Goal: Communication & Community: Answer question/provide support

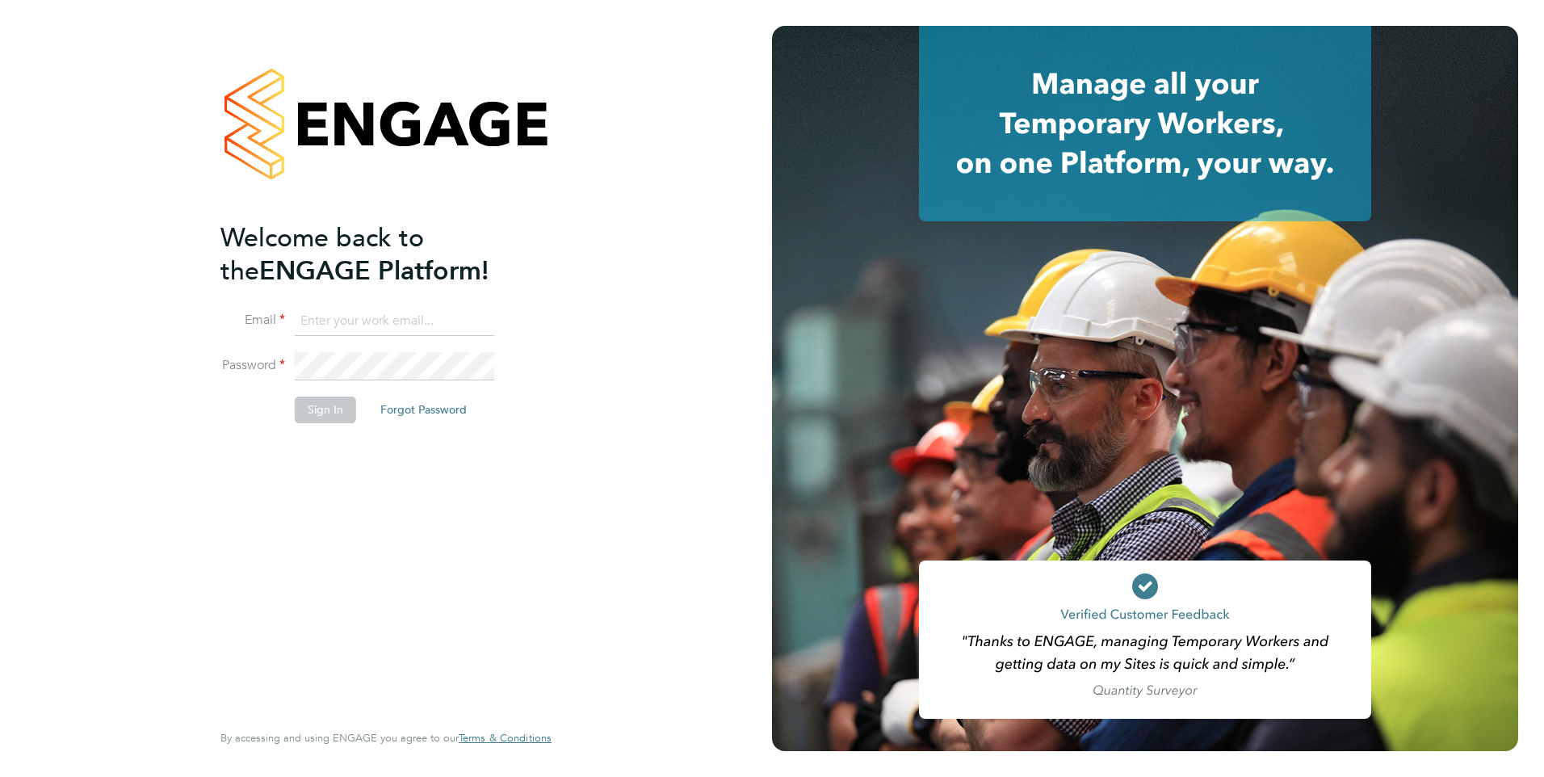
type input "[PERSON_NAME][EMAIL_ADDRESS][PERSON_NAME][DOMAIN_NAME]"
click at [312, 409] on button "Sign In" at bounding box center [325, 409] width 61 height 26
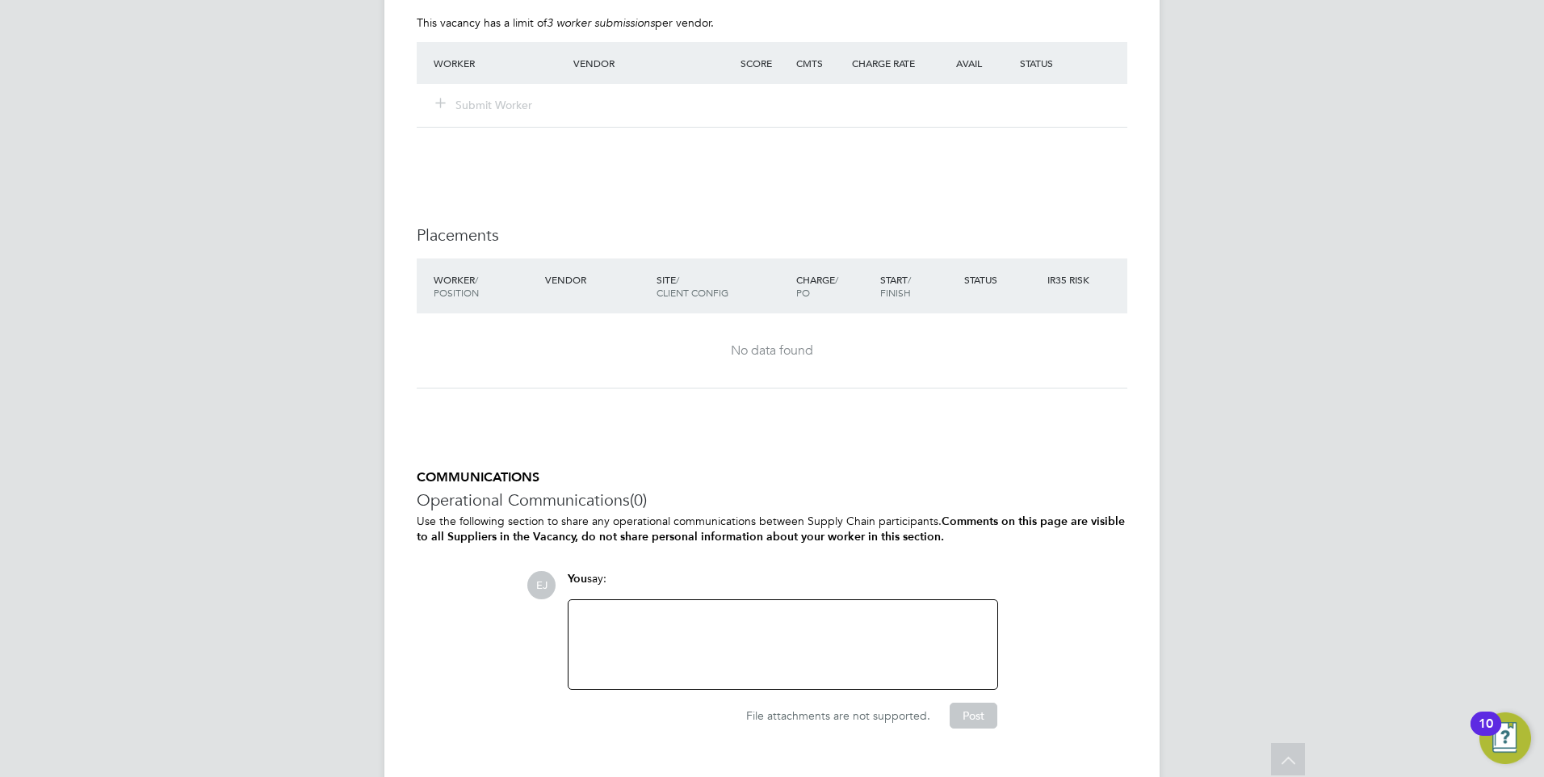
scroll to position [3208, 0]
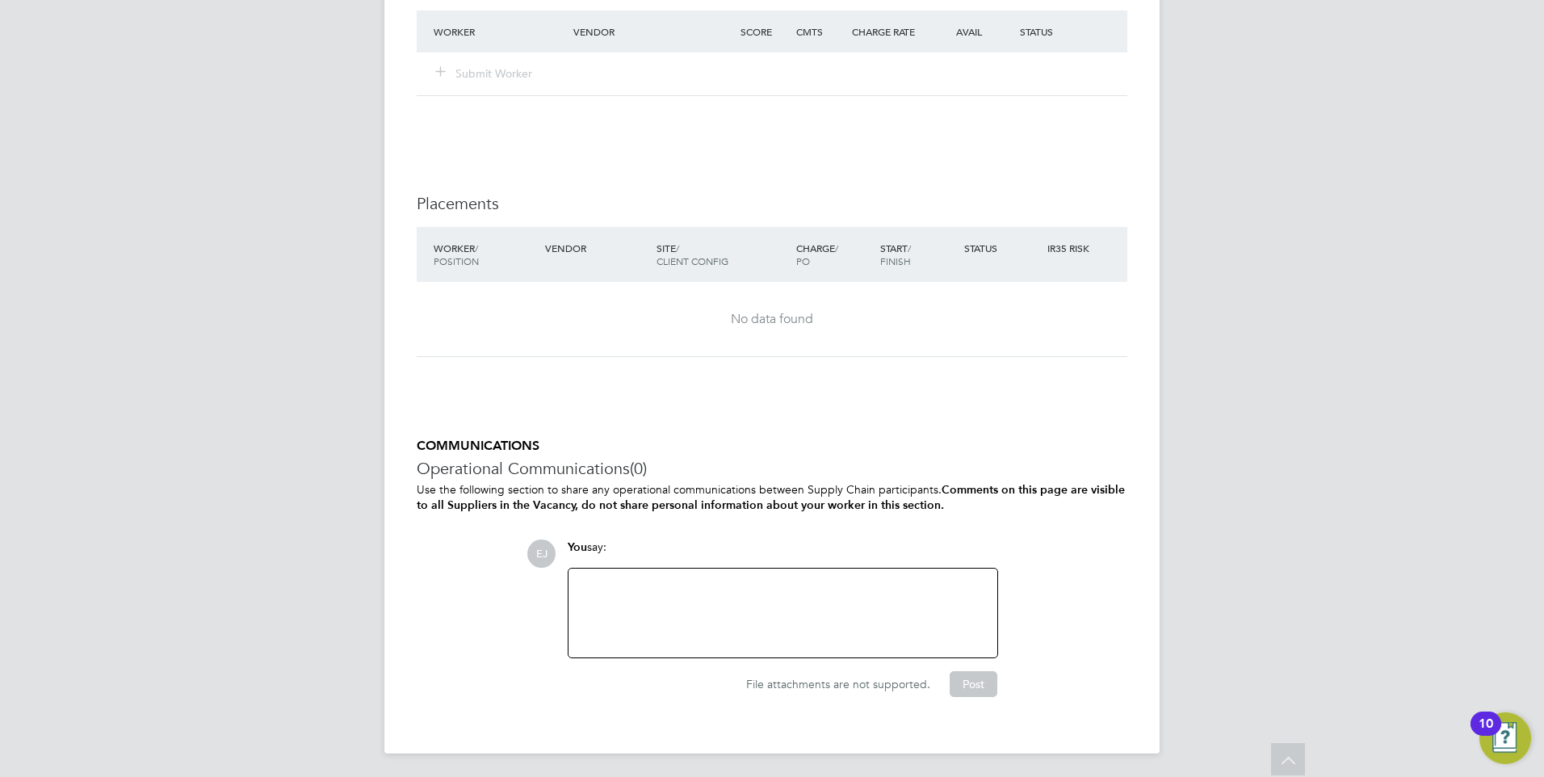
click at [593, 580] on div at bounding box center [782, 612] width 409 height 69
click at [741, 587] on div "GCSE and FS maths teacher rtequired. Mon - Fri 9-5" at bounding box center [782, 612] width 409 height 69
click at [981, 687] on button "Post" at bounding box center [973, 684] width 48 height 26
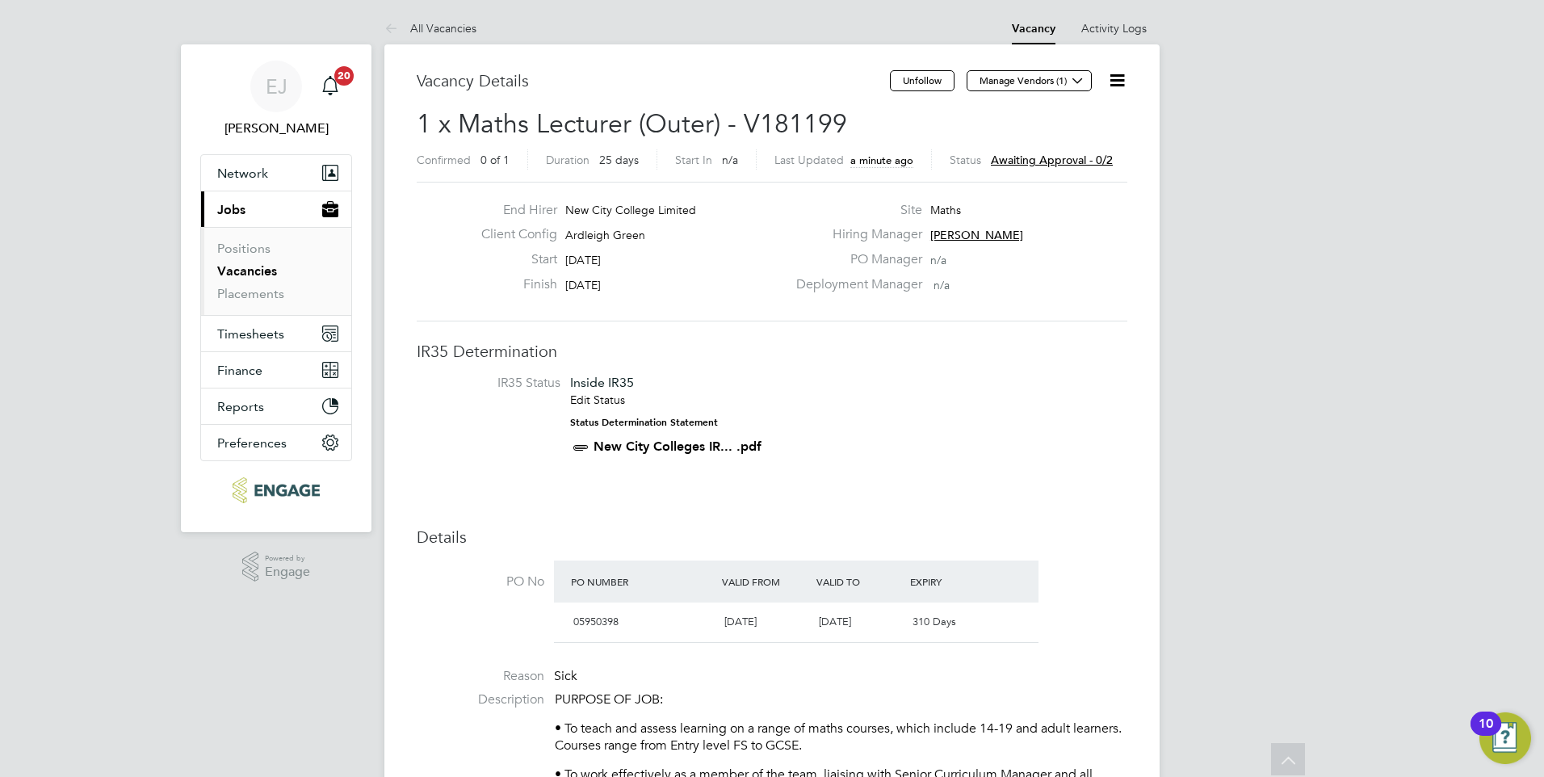
scroll to position [0, 0]
click at [1033, 163] on span "Awaiting approval - 0/2" at bounding box center [1056, 160] width 122 height 15
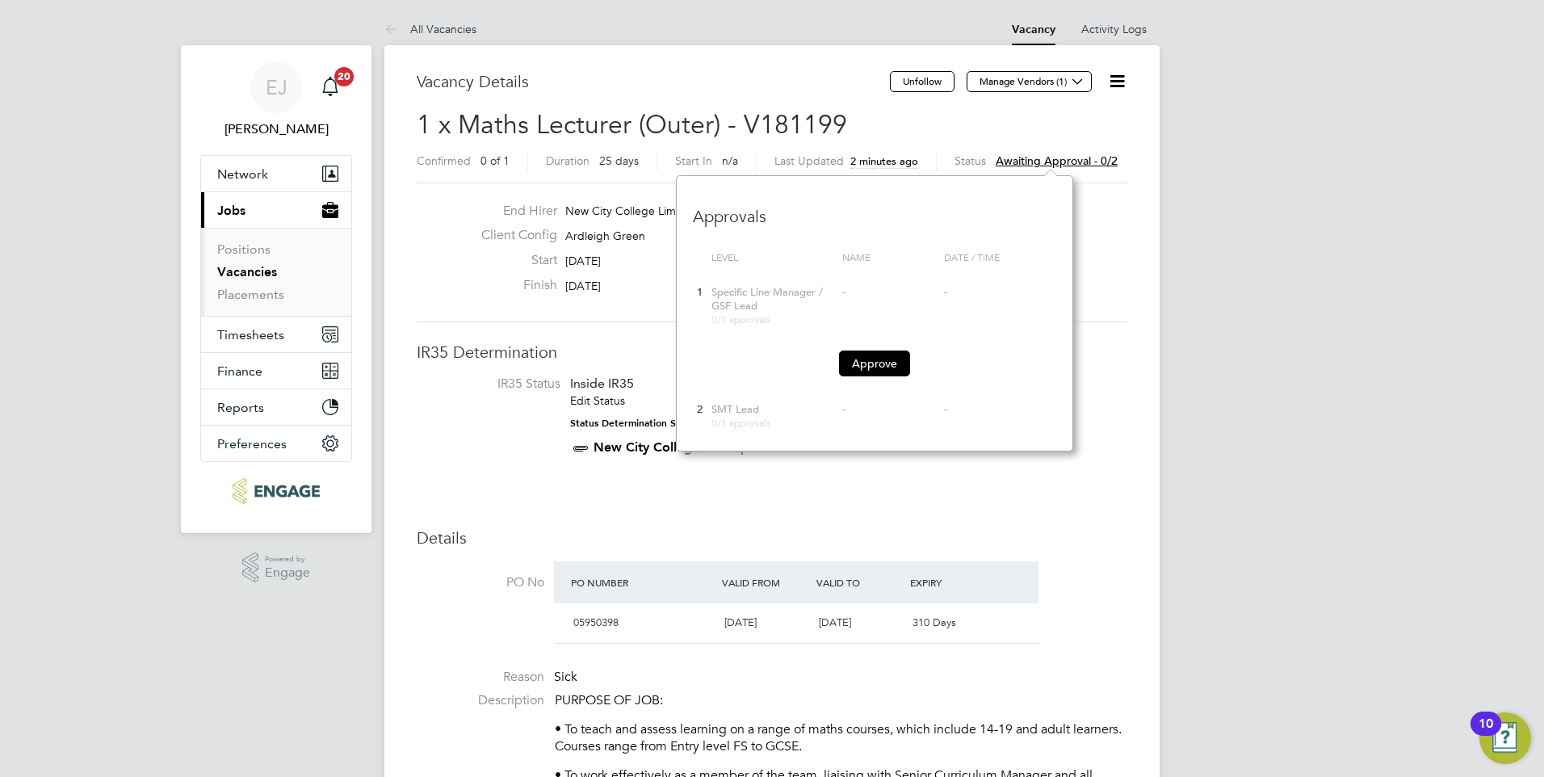
scroll to position [275, 396]
click at [874, 362] on button "Approve" at bounding box center [874, 363] width 71 height 26
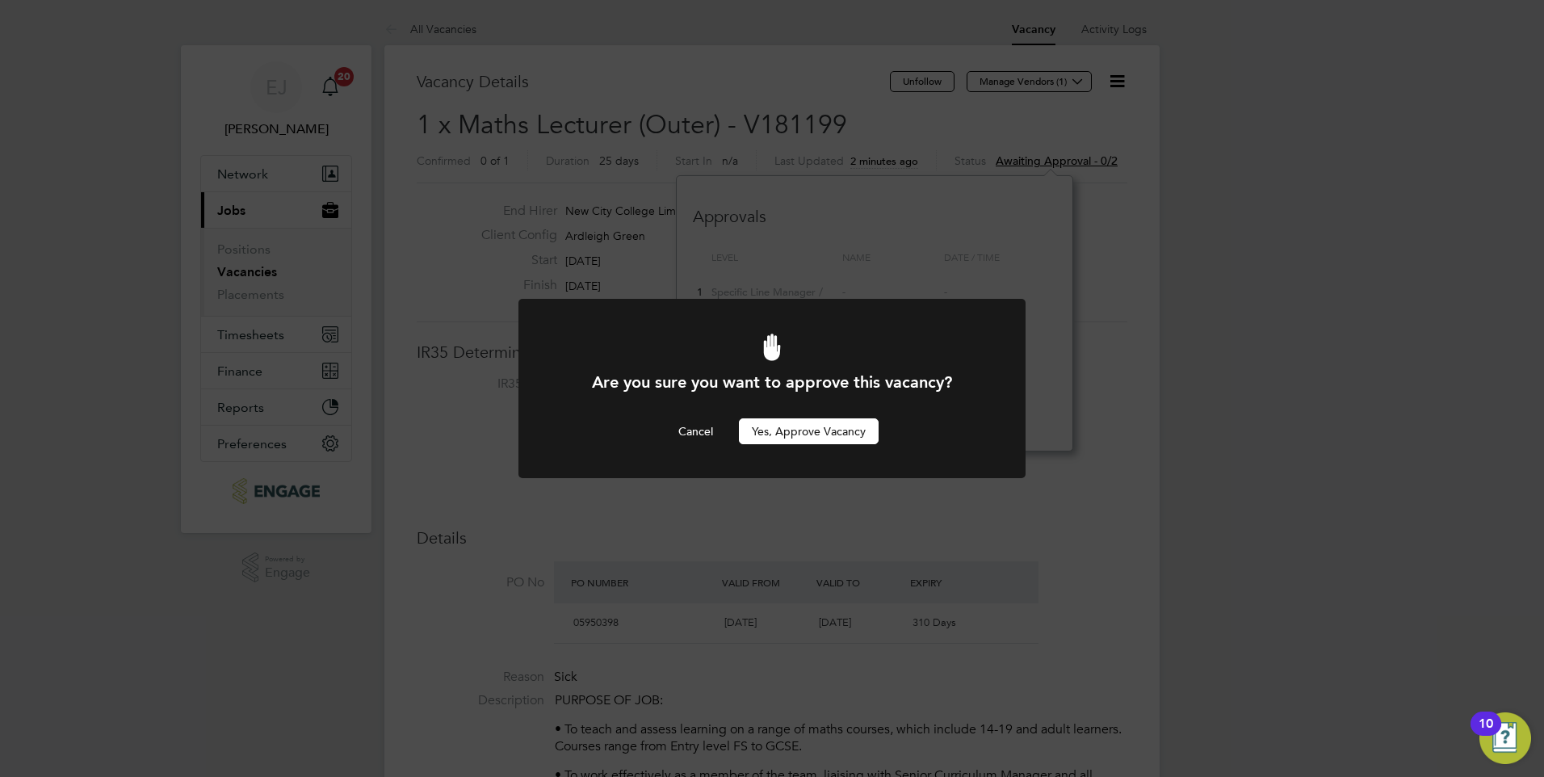
click at [803, 430] on button "Yes, Approve Vacancy" at bounding box center [809, 431] width 140 height 26
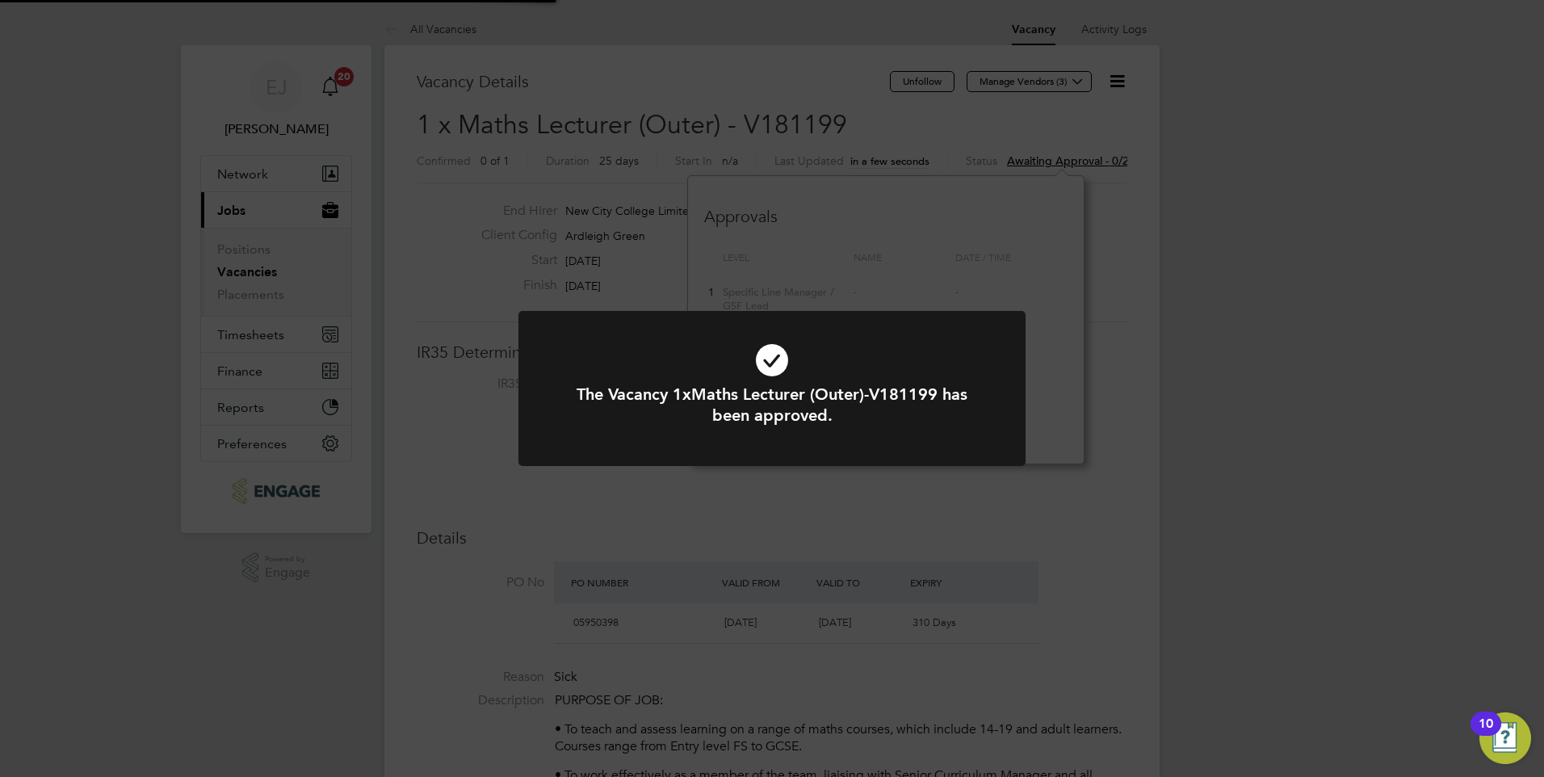
scroll to position [228, 396]
